Goal: Navigation & Orientation: Understand site structure

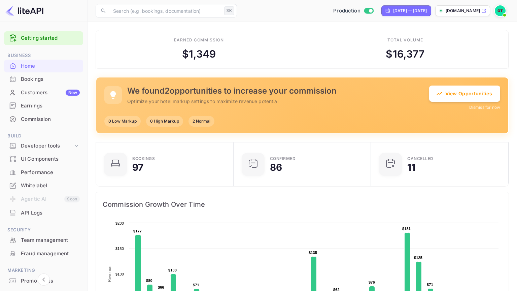
click at [36, 104] on div "Earnings" at bounding box center [50, 106] width 59 height 8
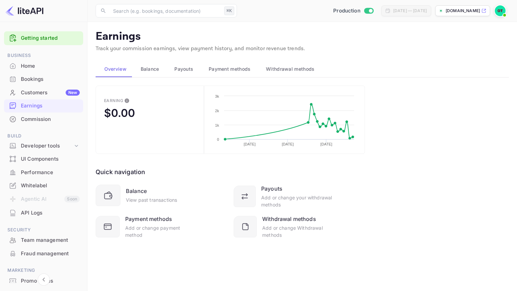
click at [184, 71] on span "Payouts" at bounding box center [183, 69] width 19 height 8
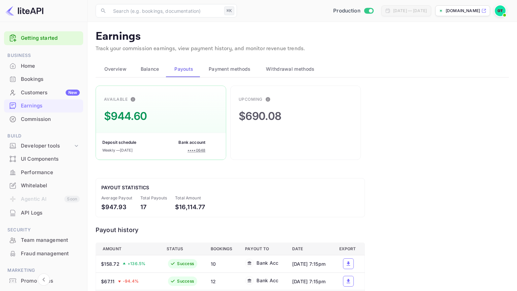
click at [245, 70] on span "Payment methods" at bounding box center [230, 69] width 42 height 8
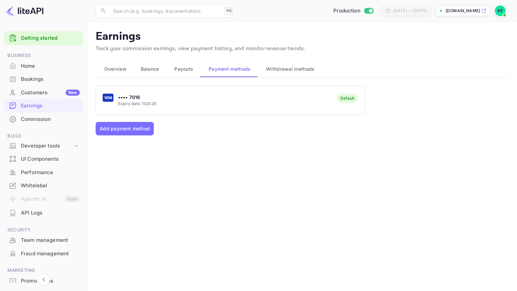
click at [290, 66] on span "Withdrawal methods" at bounding box center [290, 69] width 48 height 8
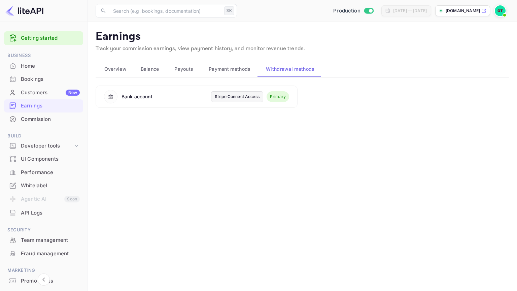
click at [227, 70] on span "Payment methods" at bounding box center [230, 69] width 42 height 8
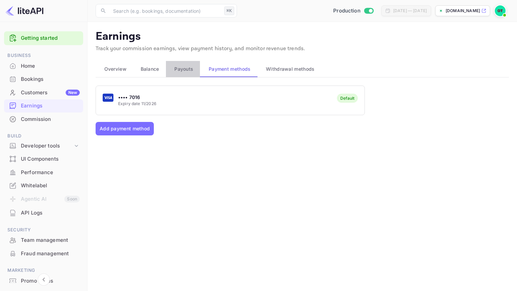
click at [175, 71] on span "Payouts" at bounding box center [183, 69] width 19 height 8
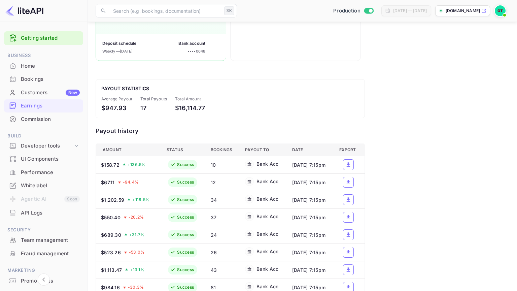
scroll to position [100, 0]
drag, startPoint x: 127, startPoint y: 203, endPoint x: 146, endPoint y: 191, distance: 22.8
click at [146, 191] on th "$1,202.59 + 118.5 %" at bounding box center [129, 199] width 66 height 18
click at [139, 161] on span "+ 136.5 %" at bounding box center [137, 164] width 18 height 6
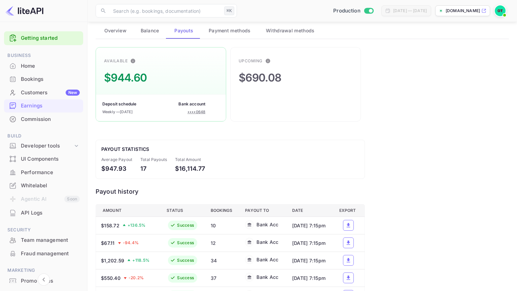
scroll to position [40, 0]
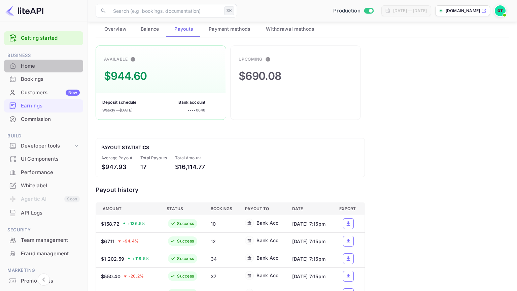
click at [43, 61] on div "Home" at bounding box center [43, 66] width 79 height 13
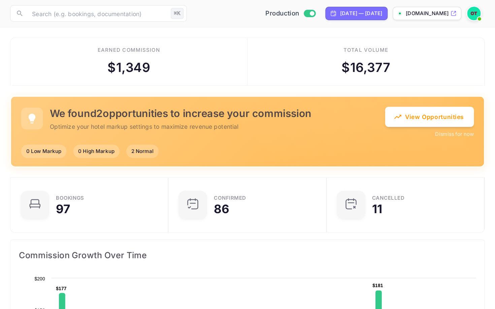
scroll to position [0, 0]
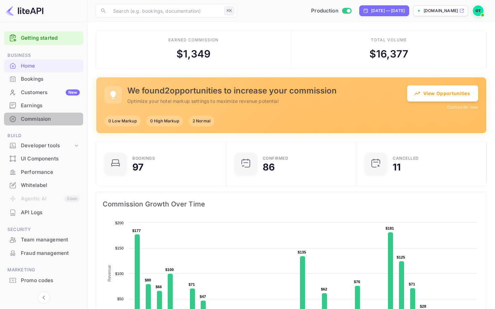
click at [45, 116] on div "Commission" at bounding box center [50, 120] width 59 height 8
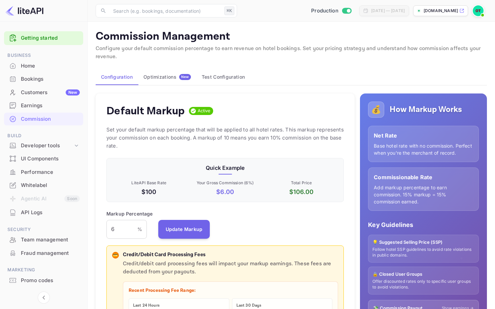
scroll to position [120, 237]
click at [176, 76] on div "Optimizations New" at bounding box center [166, 77] width 47 height 6
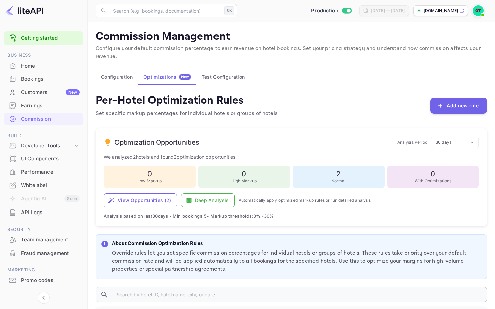
click at [479, 8] on img at bounding box center [478, 10] width 11 height 11
click at [251, 125] on div at bounding box center [247, 154] width 495 height 309
click at [62, 186] on div "Whitelabel" at bounding box center [50, 186] width 59 height 8
